Goal: Information Seeking & Learning: Learn about a topic

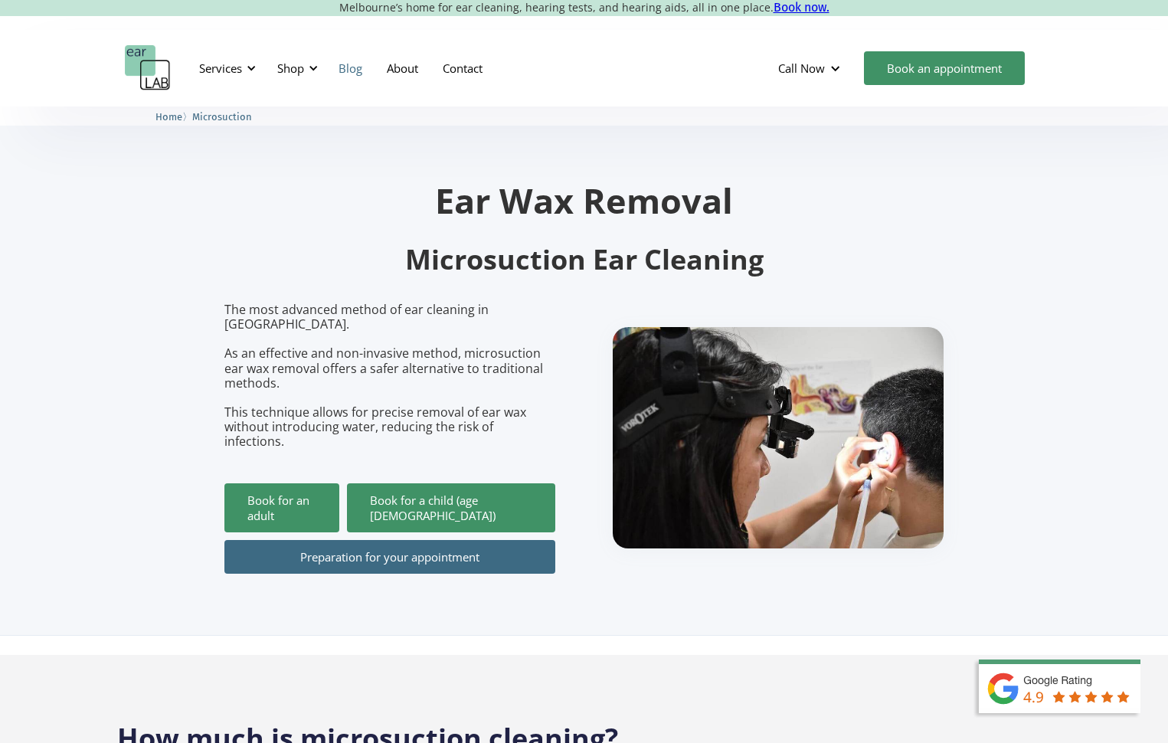
click at [348, 61] on link "Blog" at bounding box center [350, 68] width 48 height 44
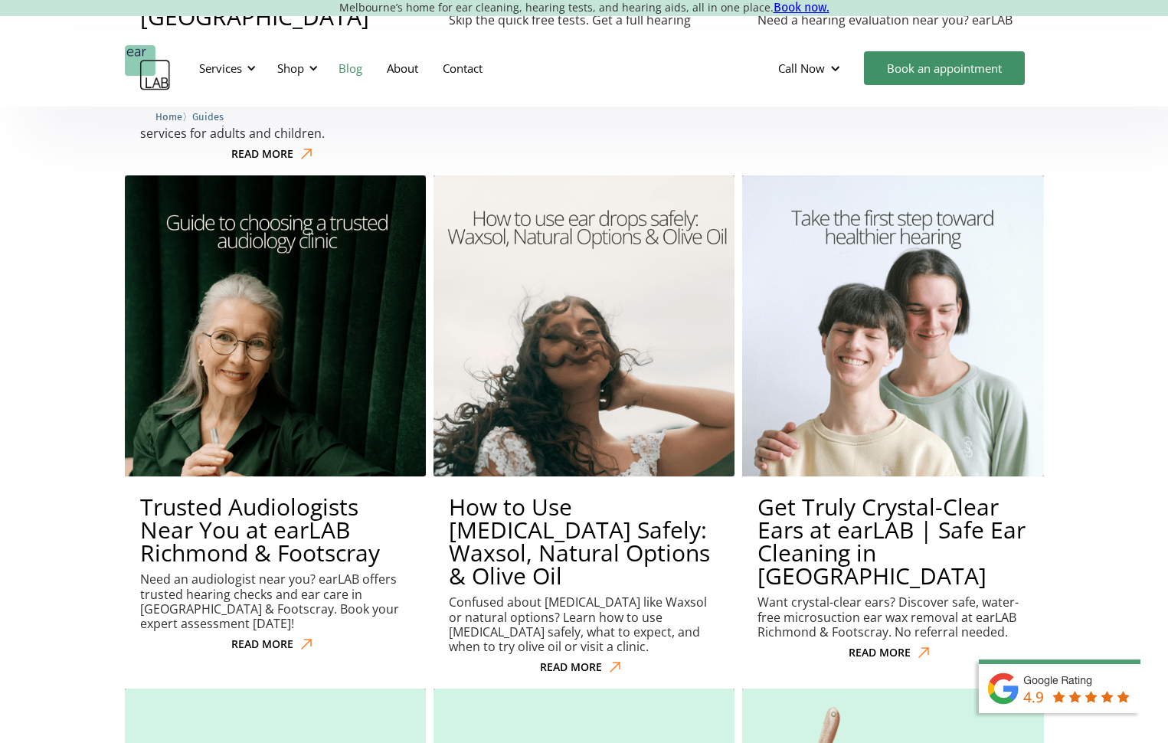
scroll to position [919, 0]
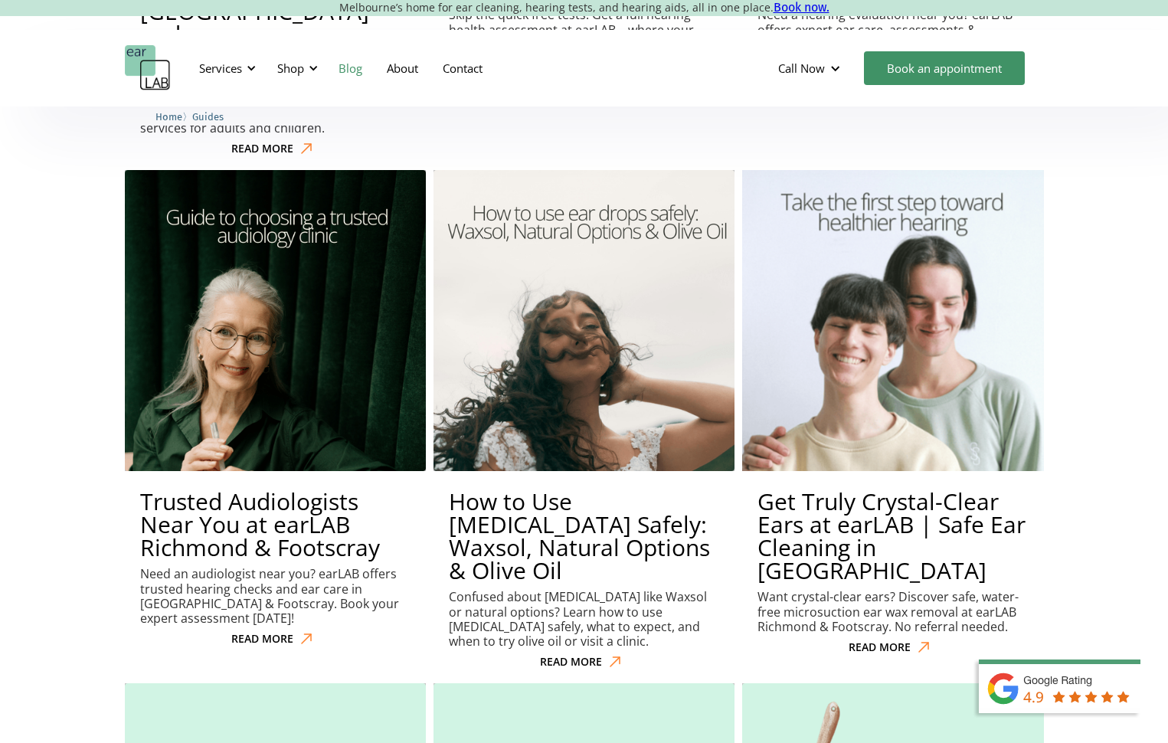
click at [928, 490] on h2 "Get Truly Crystal-Clear Ears at earLAB | Safe Ear Cleaning in Melbourne" at bounding box center [892, 536] width 270 height 92
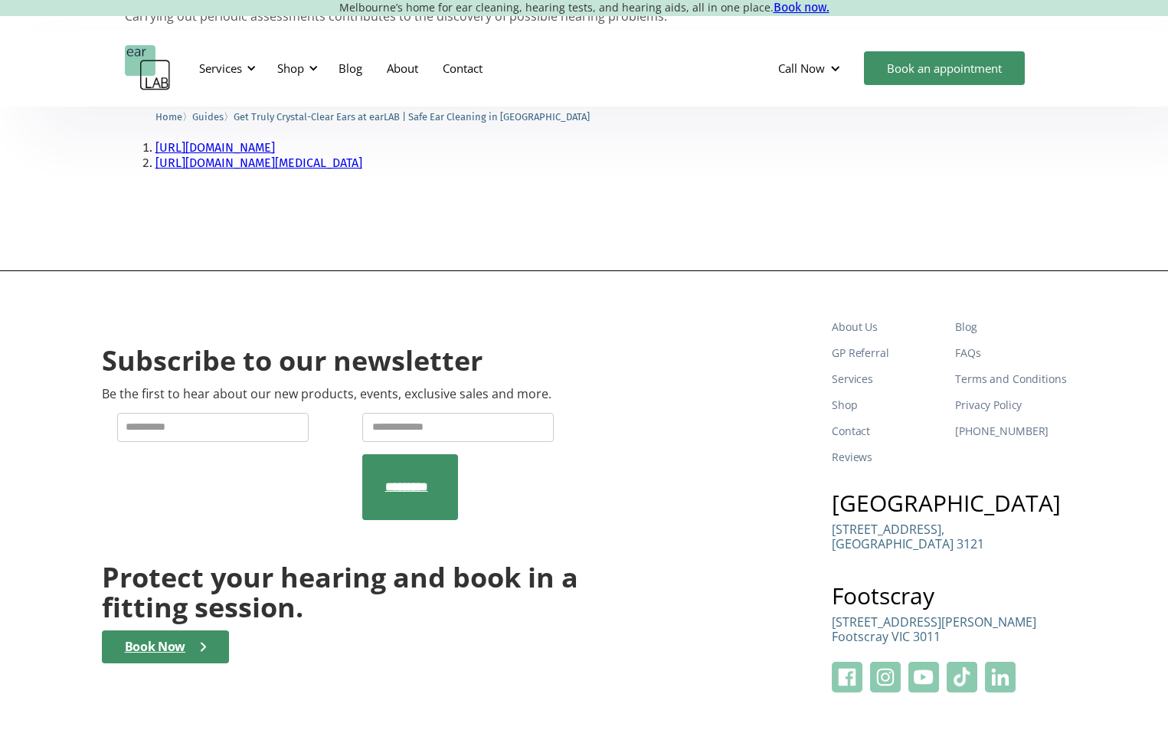
scroll to position [1807, 0]
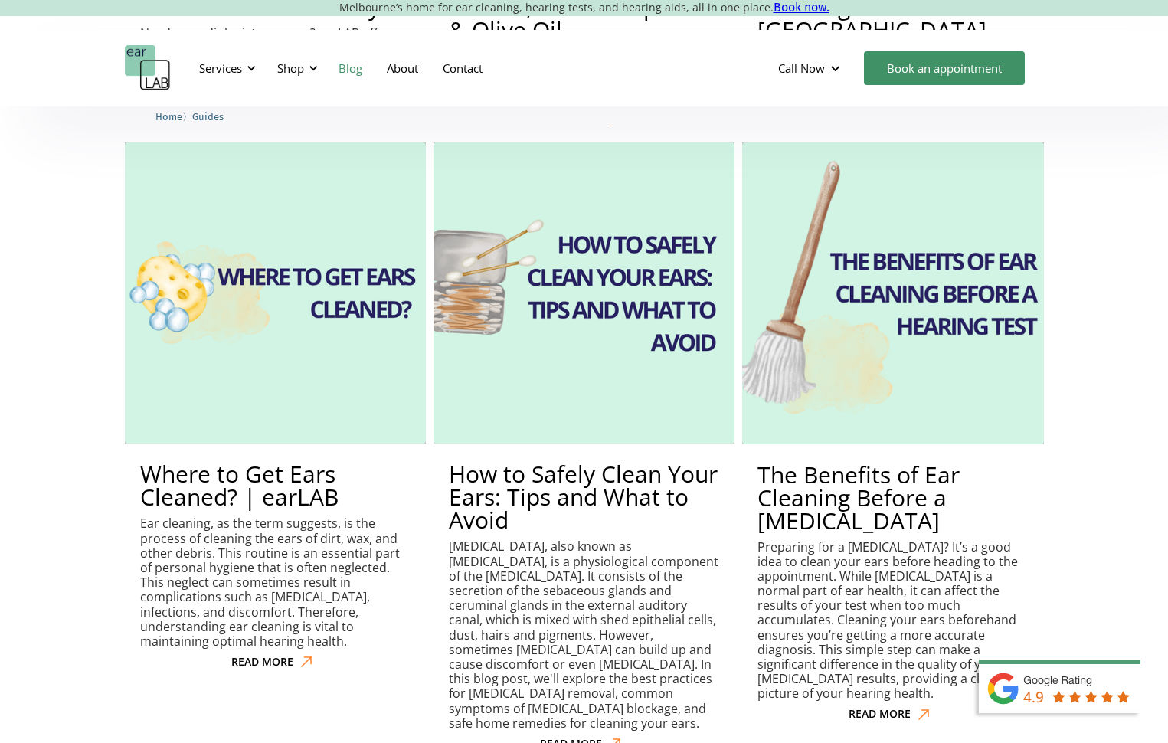
scroll to position [1383, 0]
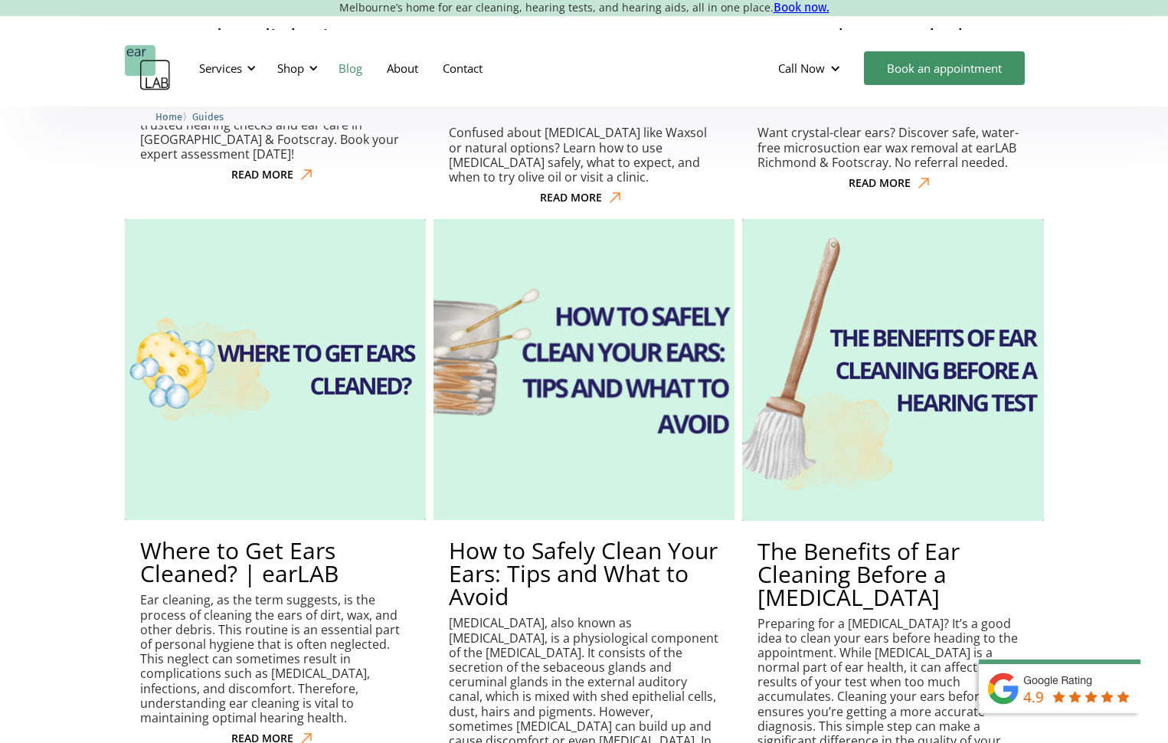
click at [643, 293] on img at bounding box center [584, 370] width 332 height 332
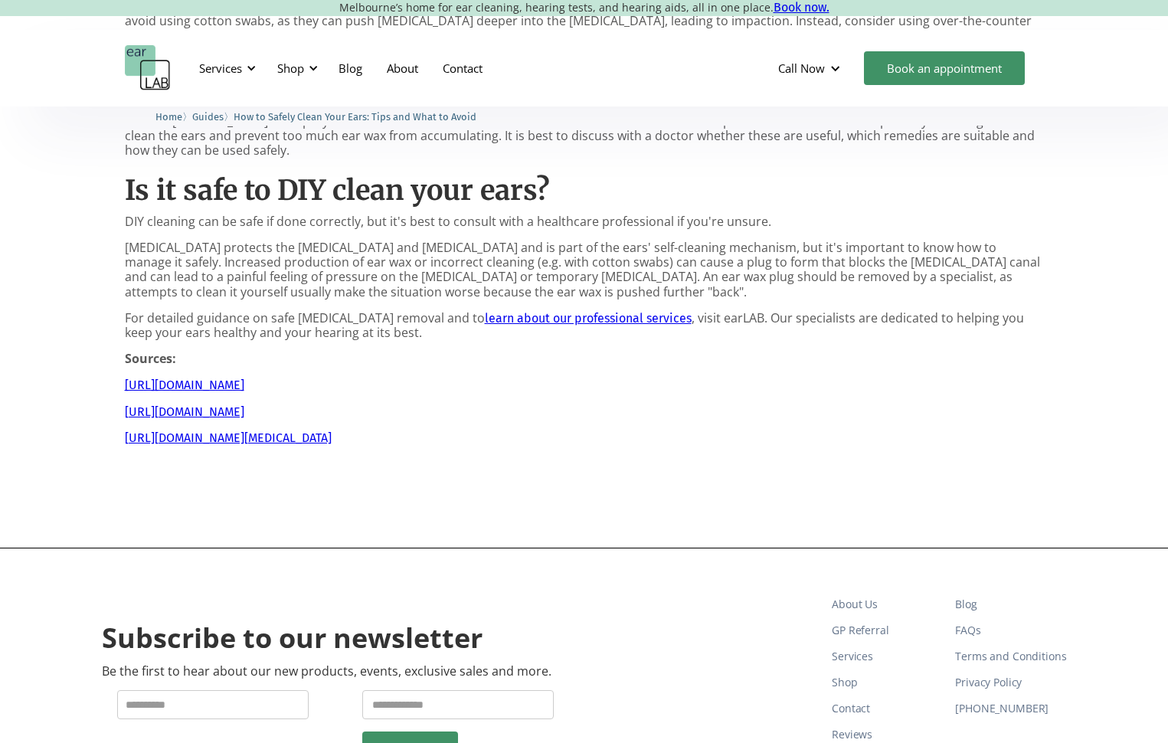
scroll to position [1135, 0]
